Goal: Complete application form

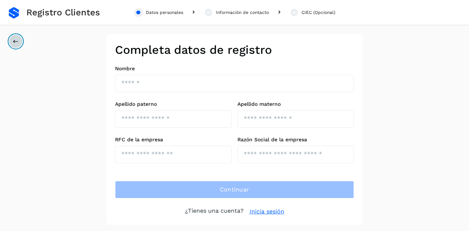
click at [16, 36] on button at bounding box center [16, 41] width 14 height 14
click at [66, 17] on span "Registro Clientes" at bounding box center [63, 12] width 74 height 11
click at [11, 14] on link at bounding box center [14, 13] width 10 height 12
